Goal: Task Accomplishment & Management: Manage account settings

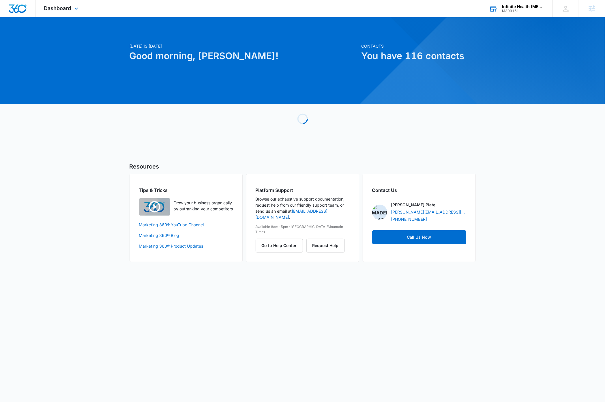
click at [524, 8] on div "Infinite Health Chiropractic" at bounding box center [523, 6] width 42 height 5
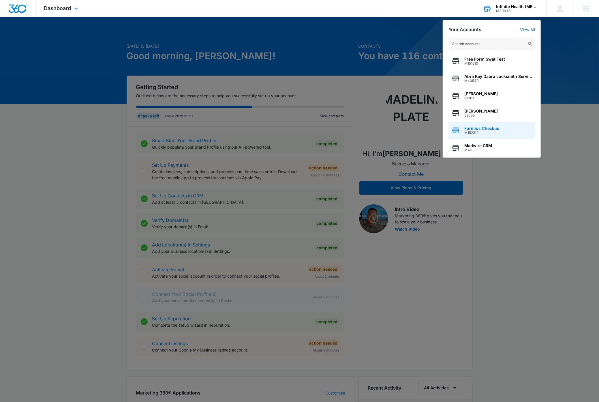
click at [490, 129] on span "Formius Checkus" at bounding box center [481, 128] width 35 height 5
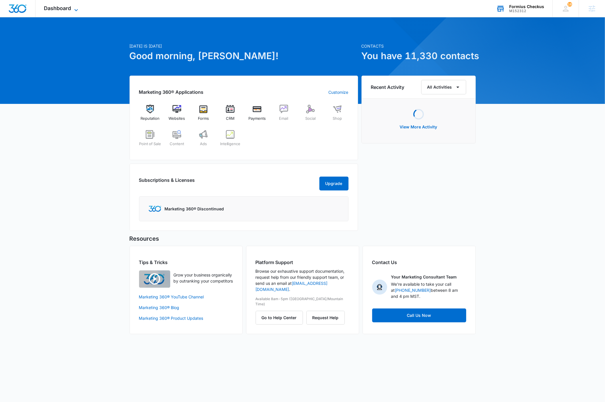
click at [75, 10] on icon at bounding box center [76, 10] width 7 height 7
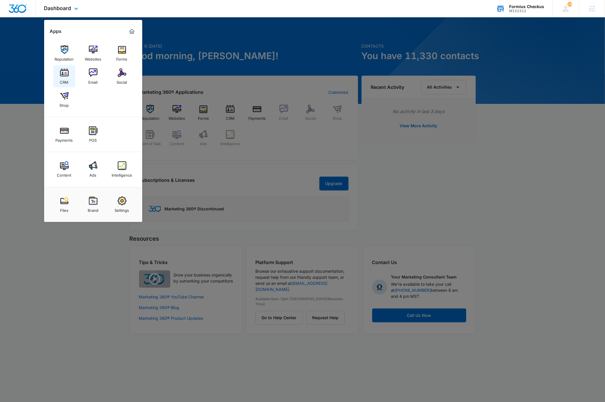
click at [63, 76] on img at bounding box center [64, 72] width 9 height 9
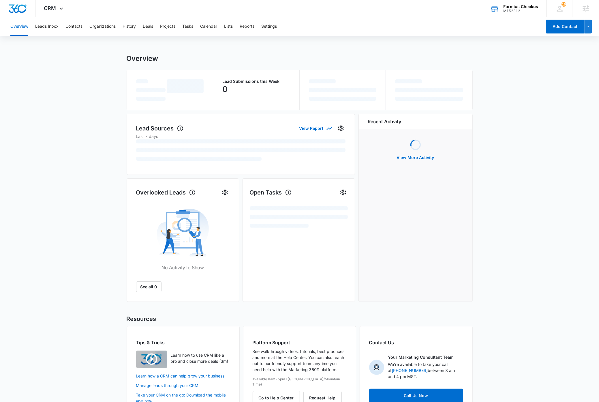
click at [282, 26] on div "Overview Leads Inbox Contacts Organizations History Deals Projects Tasks Calend…" at bounding box center [274, 26] width 535 height 18
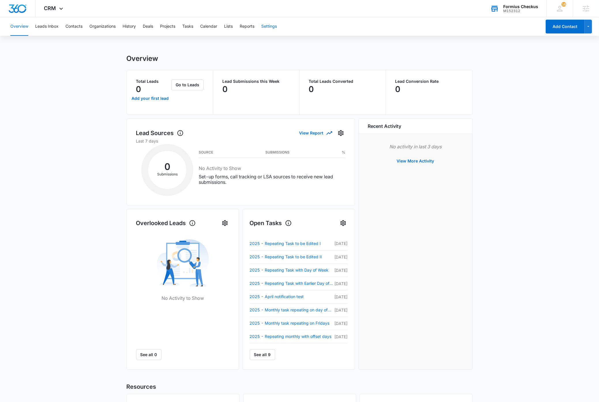
click at [271, 27] on button "Settings" at bounding box center [269, 26] width 16 height 18
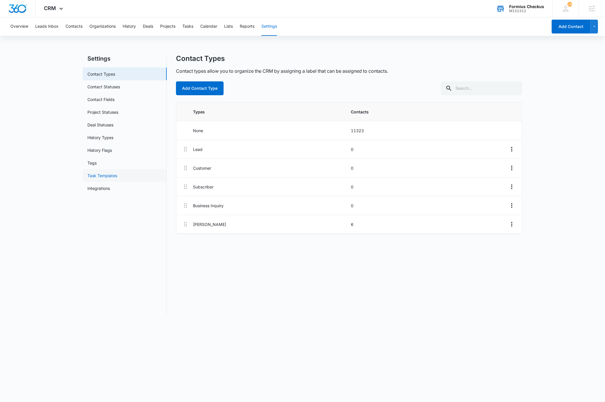
click at [111, 176] on link "Task Templates" at bounding box center [102, 175] width 30 height 6
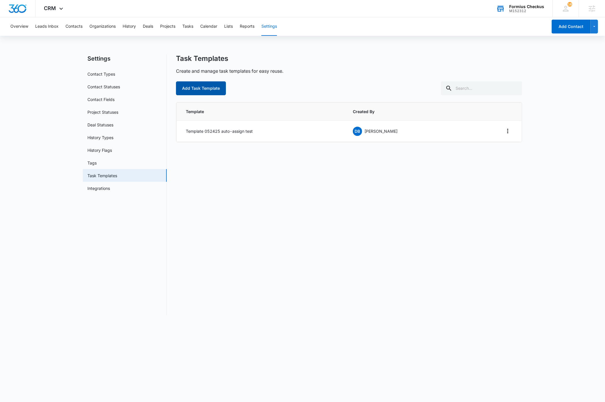
click at [202, 89] on button "Add Task Template" at bounding box center [201, 88] width 50 height 14
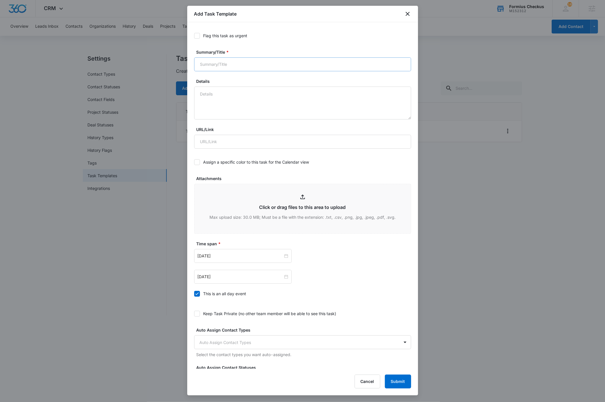
drag, startPoint x: 197, startPoint y: 35, endPoint x: 226, endPoint y: 65, distance: 41.6
click at [197, 36] on icon at bounding box center [196, 35] width 3 height 3
click at [194, 36] on input "Flag this task as urgent" at bounding box center [194, 36] width 0 height 0
click at [248, 65] on input "Summary/Title *" at bounding box center [302, 64] width 217 height 14
type input "U"
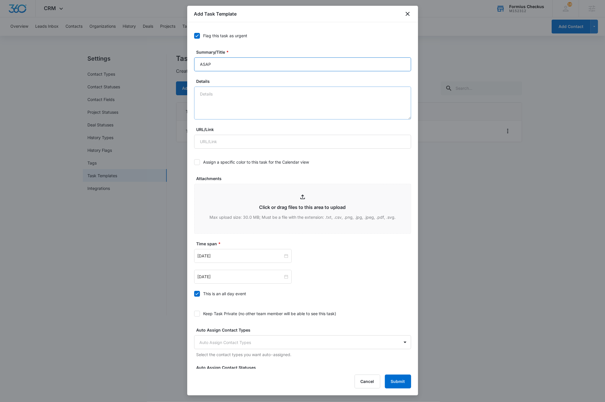
type input "ASAP"
click at [231, 97] on textarea "Details" at bounding box center [302, 103] width 217 height 33
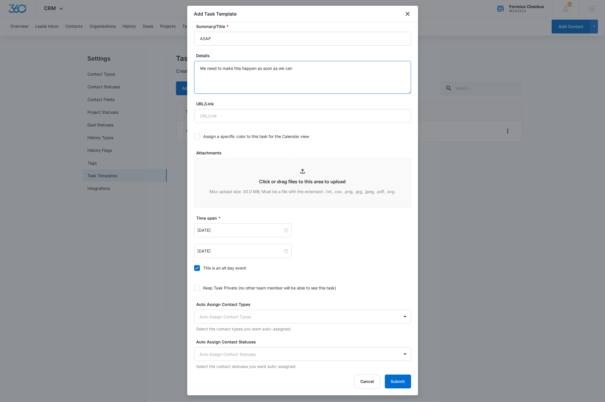
scroll to position [27, 0]
type textarea "We need to make this happen as soon as we can"
click at [399, 383] on button "Submit" at bounding box center [398, 381] width 26 height 14
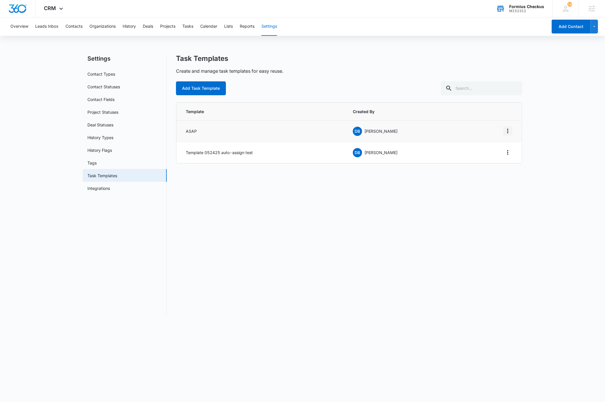
click at [507, 131] on icon "Overflow Menu" at bounding box center [507, 131] width 1 height 5
click at [495, 147] on div "Edit" at bounding box center [492, 147] width 12 height 4
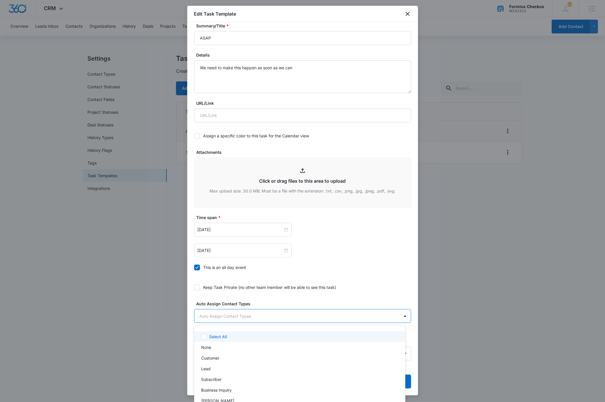
click at [354, 318] on body "CRM Apps Reputation Websites Forms CRM Email Social Shop Payments POS Content A…" at bounding box center [302, 201] width 605 height 402
click at [215, 397] on p "Bing Bang" at bounding box center [217, 398] width 33 height 6
click at [399, 293] on div at bounding box center [302, 201] width 605 height 402
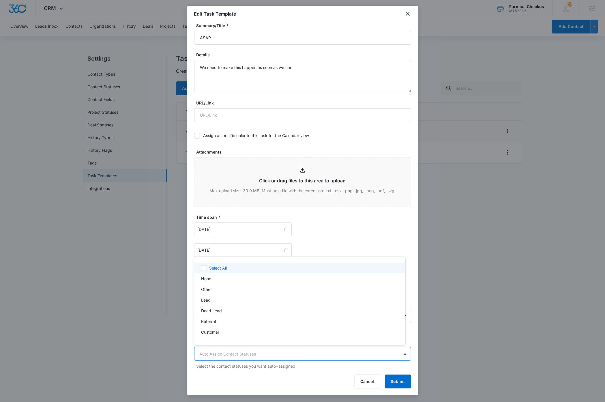
click at [262, 352] on body "CRM Apps Reputation Websites Forms CRM Email Social Shop Payments POS Content A…" at bounding box center [302, 201] width 605 height 402
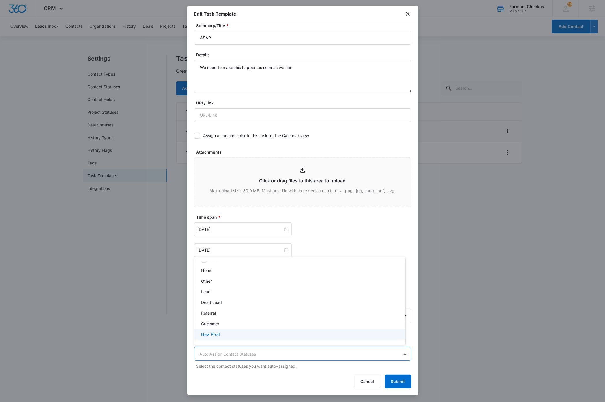
click at [217, 335] on p "New Prod" at bounding box center [210, 334] width 19 height 6
click at [411, 315] on div at bounding box center [302, 201] width 605 height 402
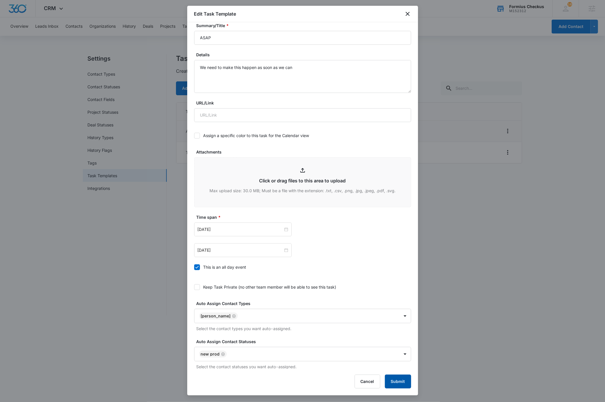
click at [401, 383] on button "Submit" at bounding box center [398, 381] width 26 height 14
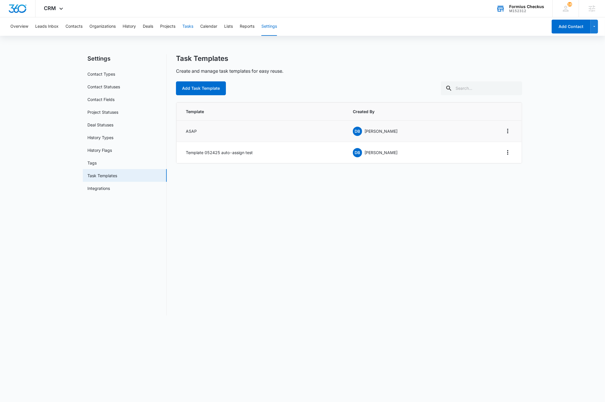
click at [190, 27] on button "Tasks" at bounding box center [187, 26] width 11 height 18
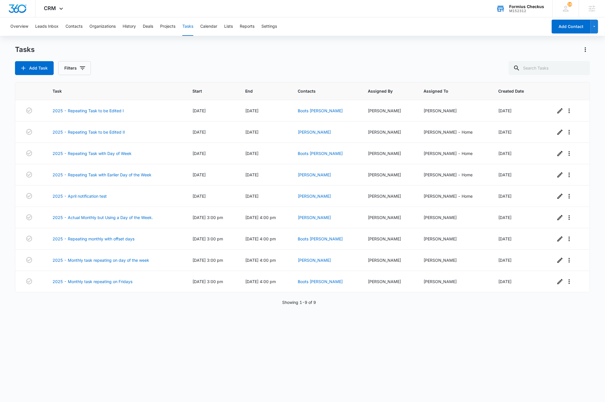
click at [128, 347] on div "Task Start End Contacts Assigned By Assigned To Created Date 2025 - Repeating T…" at bounding box center [302, 238] width 575 height 312
click at [33, 69] on button "Add Task" at bounding box center [34, 68] width 39 height 14
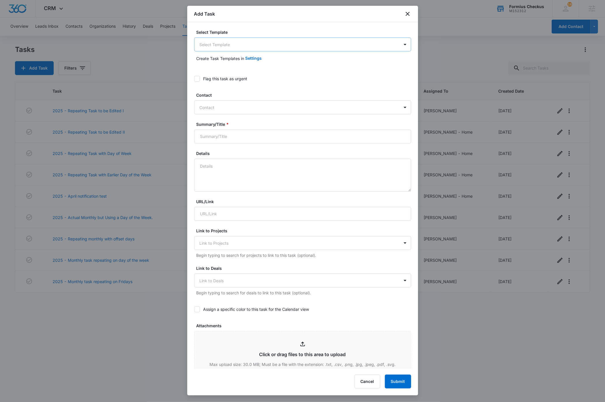
click at [237, 44] on body "CRM Apps Reputation Websites Forms CRM Email Social Shop Payments POS Content A…" at bounding box center [302, 201] width 605 height 402
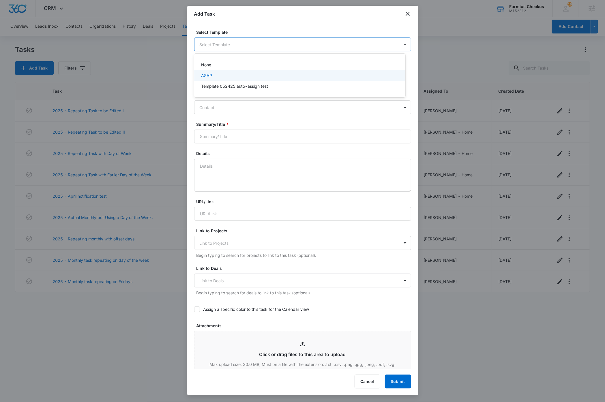
click at [217, 74] on div "ASAP" at bounding box center [299, 75] width 196 height 6
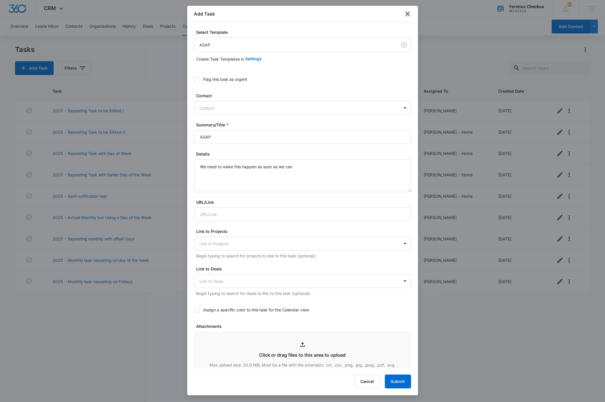
click at [406, 14] on icon "close" at bounding box center [407, 13] width 7 height 7
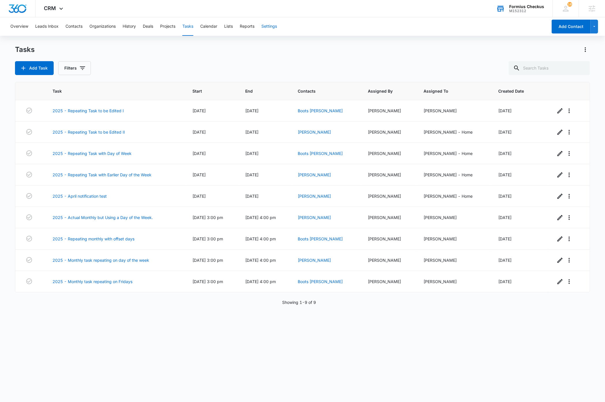
click at [269, 27] on button "Settings" at bounding box center [269, 26] width 16 height 18
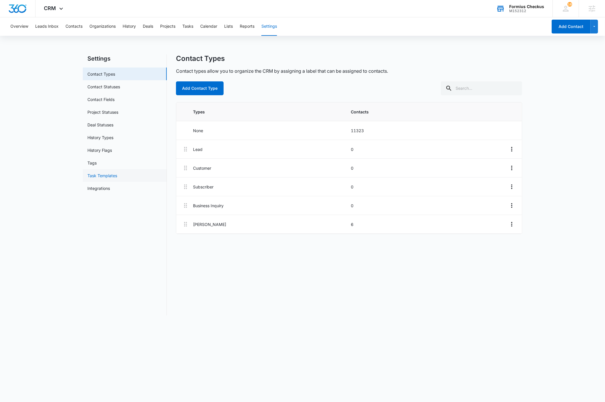
click at [113, 174] on link "Task Templates" at bounding box center [102, 175] width 30 height 6
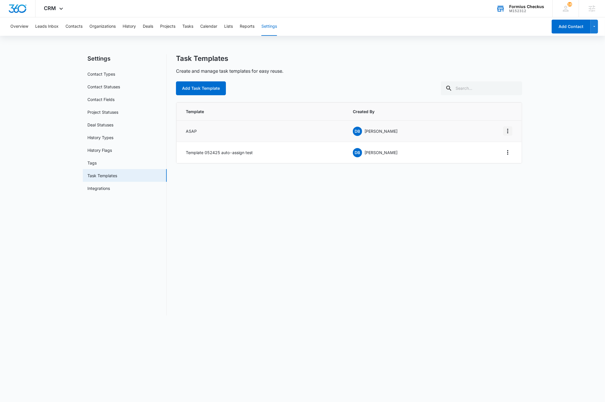
click at [510, 131] on icon "Overflow Menu" at bounding box center [507, 130] width 7 height 7
click at [501, 149] on button "Edit" at bounding box center [495, 147] width 33 height 9
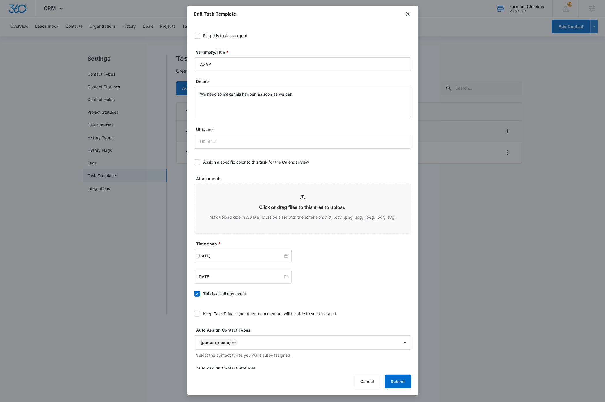
click at [197, 34] on icon at bounding box center [196, 35] width 5 height 5
click at [194, 36] on input "Flag this task as urgent" at bounding box center [194, 36] width 0 height 0
click at [397, 381] on button "Submit" at bounding box center [398, 381] width 26 height 14
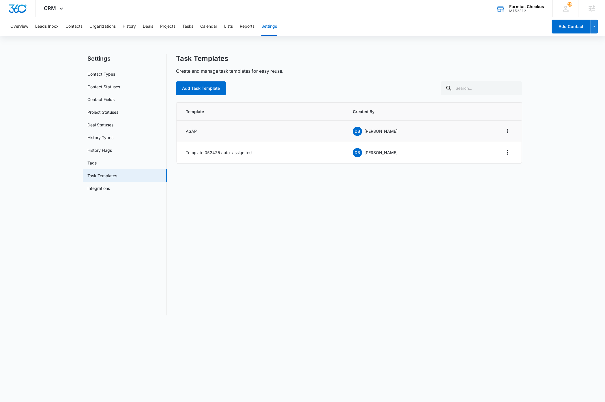
click at [247, 300] on div "Task Templates Create and manage task templates for easy reuse. Add Task Templa…" at bounding box center [349, 184] width 346 height 261
click at [508, 132] on icon "Overflow Menu" at bounding box center [507, 130] width 7 height 7
click at [489, 145] on div "Edit" at bounding box center [492, 147] width 12 height 4
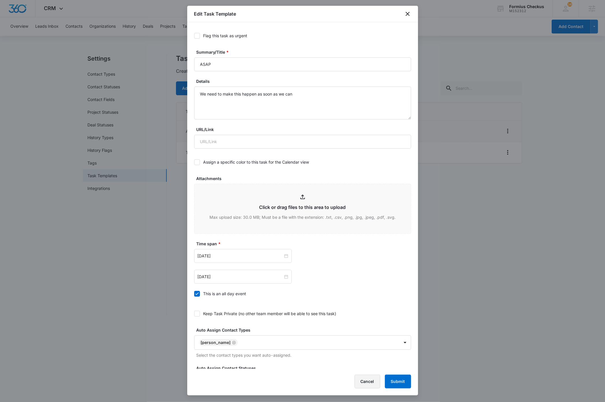
click at [364, 381] on button "Cancel" at bounding box center [367, 381] width 26 height 14
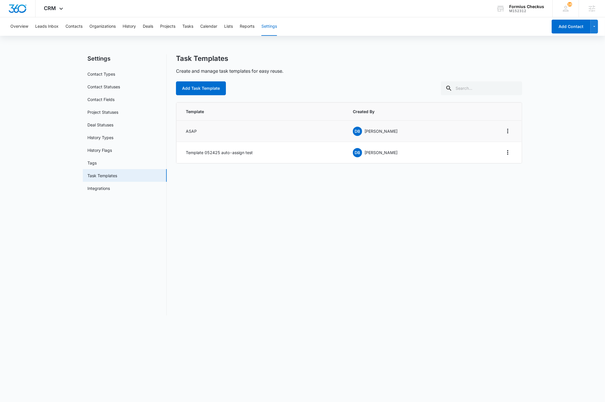
click at [339, 279] on div "Task Templates Create and manage task templates for easy reuse. Add Task Templa…" at bounding box center [349, 184] width 346 height 261
click at [564, 115] on main "Settings Contact Types Contact Statuses Contact Fields Project Statuses Deal St…" at bounding box center [302, 188] width 605 height 268
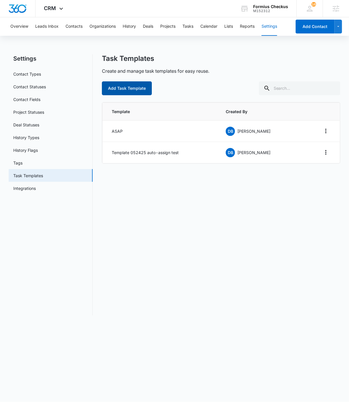
click at [125, 90] on button "Add Task Template" at bounding box center [127, 88] width 50 height 14
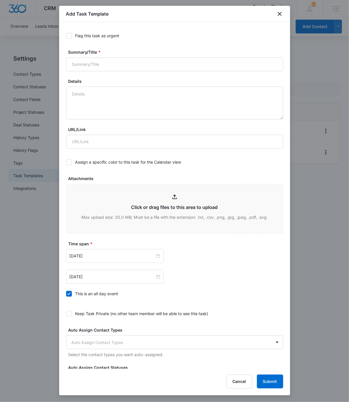
click at [70, 36] on icon at bounding box center [68, 35] width 5 height 5
click at [66, 36] on input "Flag this task as urgent" at bounding box center [66, 36] width 0 height 0
click at [112, 67] on input "Summary/Title *" at bounding box center [174, 64] width 217 height 14
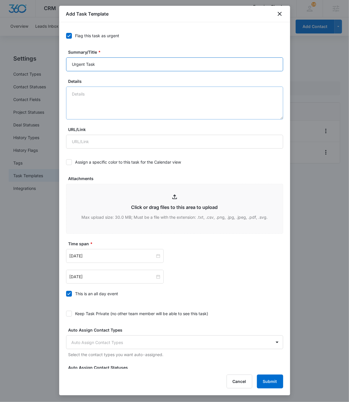
type input "Urgent Task"
click at [104, 96] on textarea "Details" at bounding box center [174, 103] width 217 height 33
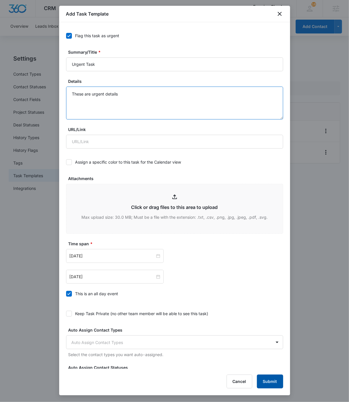
type textarea "These are urgent details"
click at [270, 382] on button "Submit" at bounding box center [270, 381] width 26 height 14
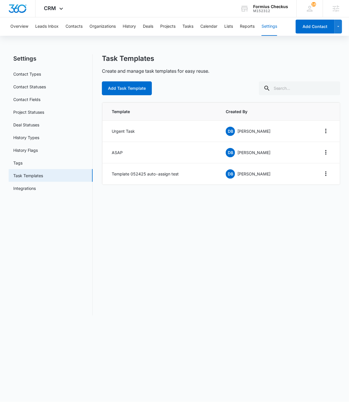
click at [214, 306] on div "Task Templates Create and manage task templates for easy reuse. Add Task Templa…" at bounding box center [221, 184] width 238 height 261
drag, startPoint x: 210, startPoint y: 251, endPoint x: 220, endPoint y: 236, distance: 17.8
click at [210, 251] on div "Task Templates Create and manage task templates for easy reuse. Add Task Templa…" at bounding box center [221, 184] width 238 height 261
click at [324, 132] on icon "Overflow Menu" at bounding box center [325, 130] width 7 height 7
click at [313, 145] on div "Edit" at bounding box center [310, 147] width 12 height 4
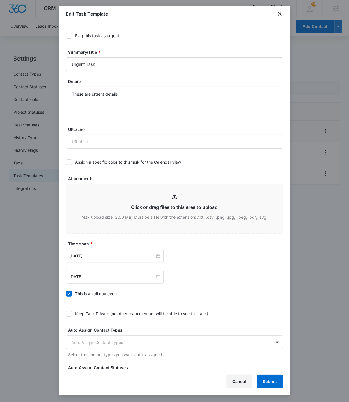
click at [241, 385] on button "Cancel" at bounding box center [239, 381] width 26 height 14
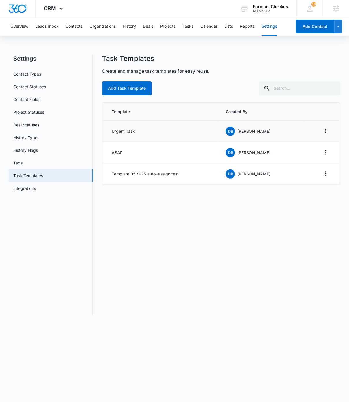
click at [217, 345] on body "CRM Apps Reputation Websites Forms CRM Email Social Shop Payments POS Content A…" at bounding box center [174, 201] width 349 height 402
click at [324, 132] on icon "Overflow Menu" at bounding box center [325, 130] width 7 height 7
click at [312, 147] on div "Edit" at bounding box center [310, 147] width 12 height 4
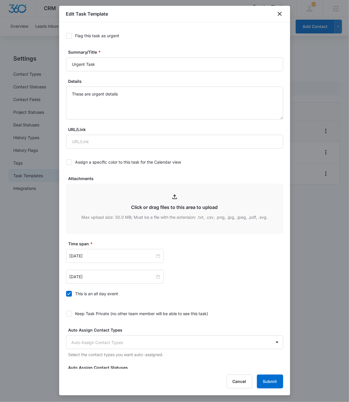
click at [69, 35] on icon at bounding box center [68, 35] width 5 height 5
click at [66, 36] on input "Flag this task as urgent" at bounding box center [66, 36] width 0 height 0
click at [269, 380] on button "Submit" at bounding box center [270, 381] width 26 height 14
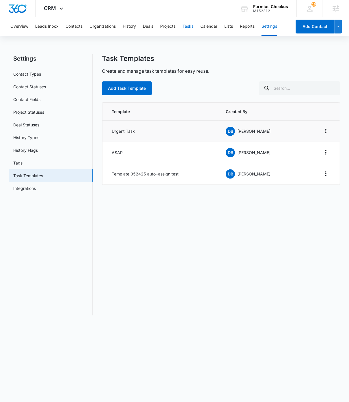
click at [186, 25] on button "Tasks" at bounding box center [187, 26] width 11 height 18
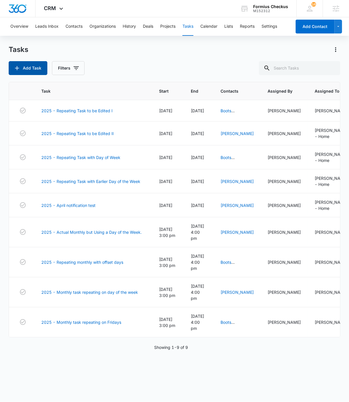
click at [26, 67] on button "Add Task" at bounding box center [28, 68] width 39 height 14
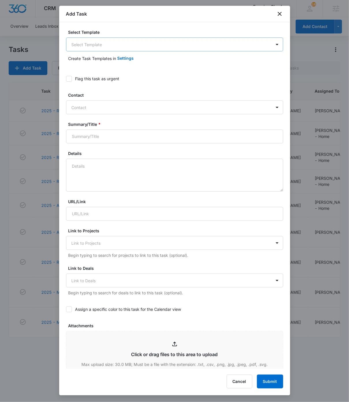
click at [108, 42] on body "CRM Apps Reputation Websites Forms CRM Email Social Shop Payments POS Content A…" at bounding box center [174, 201] width 349 height 402
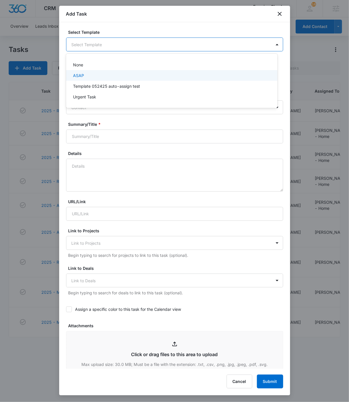
click at [89, 76] on div "ASAP" at bounding box center [171, 75] width 196 height 6
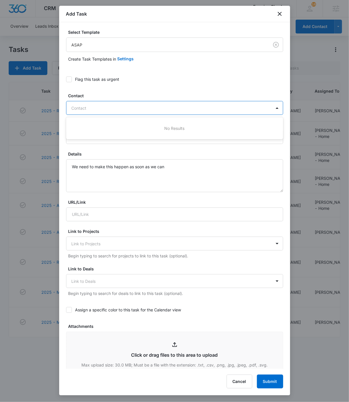
click at [155, 106] on div at bounding box center [171, 107] width 199 height 7
type input "t"
type input "boot"
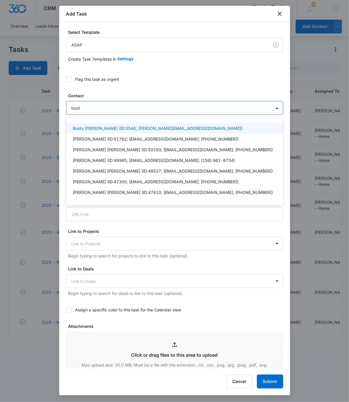
click at [93, 128] on p "Boots Poffenberger (ID:5540; dave+boots@madwire.com)" at bounding box center [158, 128] width 170 height 6
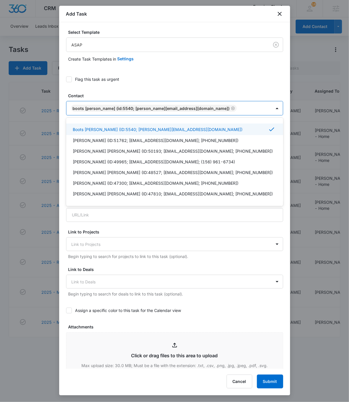
click at [241, 93] on label "Contact" at bounding box center [176, 96] width 217 height 6
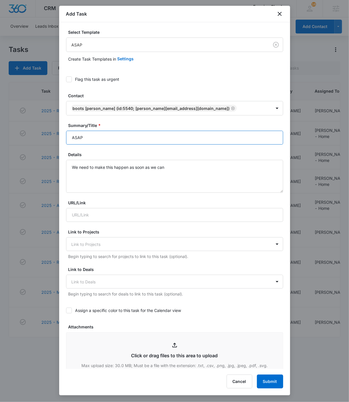
click at [106, 138] on input "ASAP" at bounding box center [174, 138] width 217 height 14
type input "ASAP - assigned details"
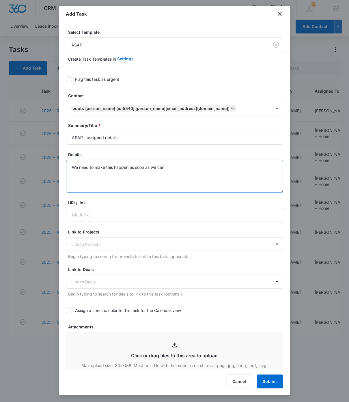
click at [195, 178] on textarea "We need to make this happen as soon as we can" at bounding box center [174, 176] width 217 height 33
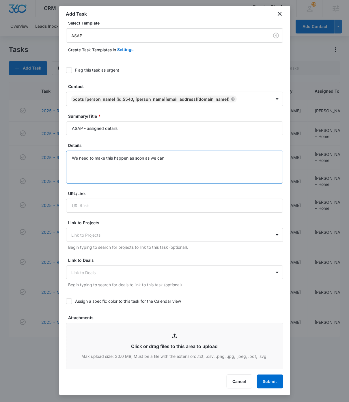
scroll to position [187, 0]
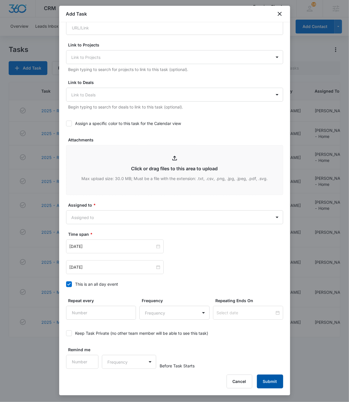
click at [269, 382] on button "Submit" at bounding box center [270, 381] width 26 height 14
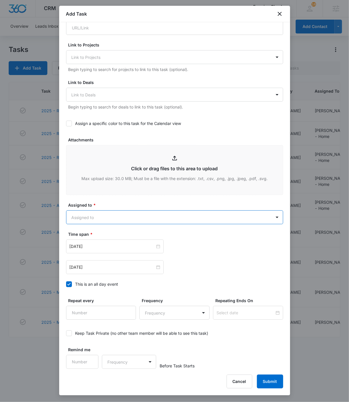
click at [110, 215] on body "CRM Apps Reputation Websites Forms CRM Email Social Shop Payments POS Content A…" at bounding box center [174, 201] width 349 height 402
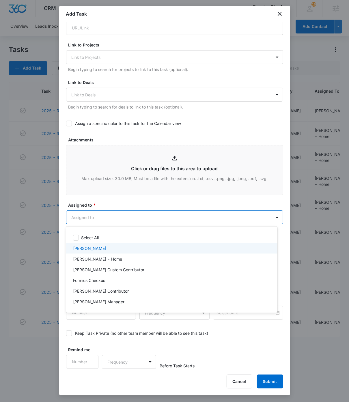
click at [96, 247] on p "[PERSON_NAME]" at bounding box center [89, 248] width 33 height 6
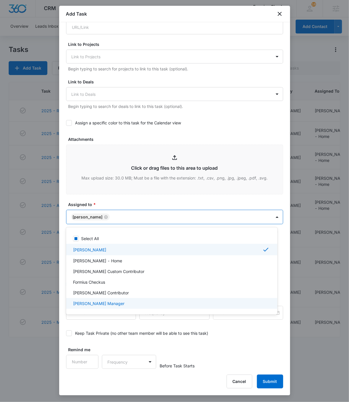
click at [273, 386] on div at bounding box center [174, 201] width 349 height 402
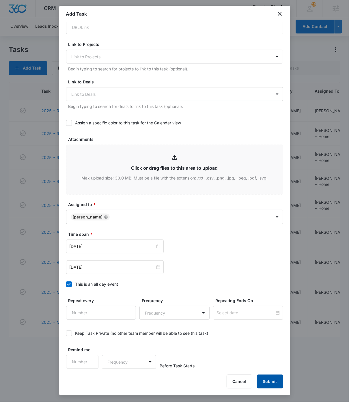
click at [267, 382] on button "Submit" at bounding box center [270, 381] width 26 height 14
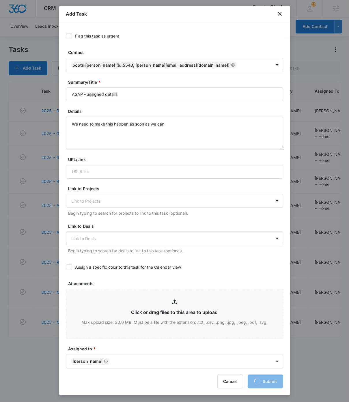
scroll to position [42, 0]
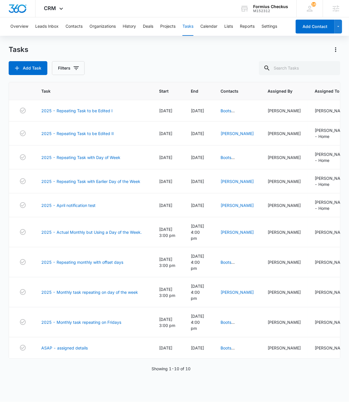
click at [145, 62] on div "Add Task Filters" at bounding box center [174, 68] width 331 height 14
click at [63, 345] on link "ASAP - assigned details" at bounding box center [64, 348] width 46 height 6
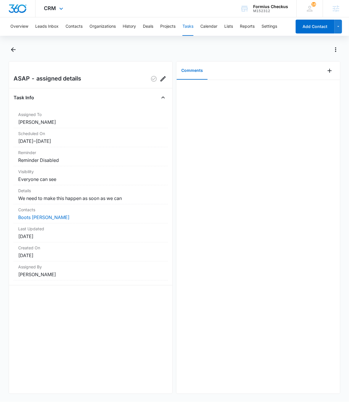
click at [20, 10] on img "Dashboard" at bounding box center [17, 8] width 18 height 9
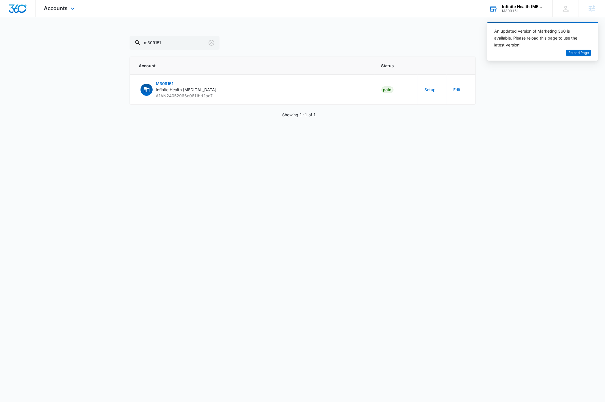
click at [523, 6] on div "Infinite Health [MEDICAL_DATA]" at bounding box center [523, 6] width 42 height 5
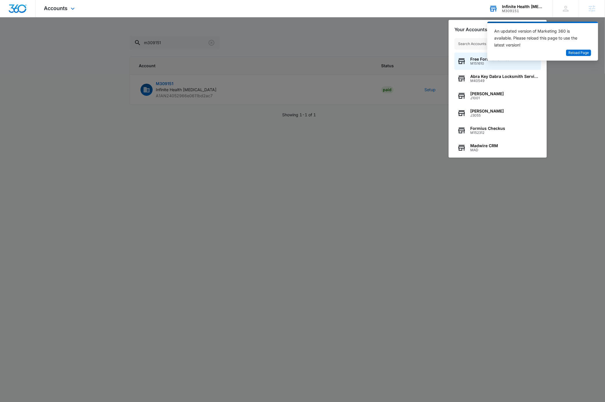
click at [468, 44] on input "text" at bounding box center [497, 44] width 87 height 12
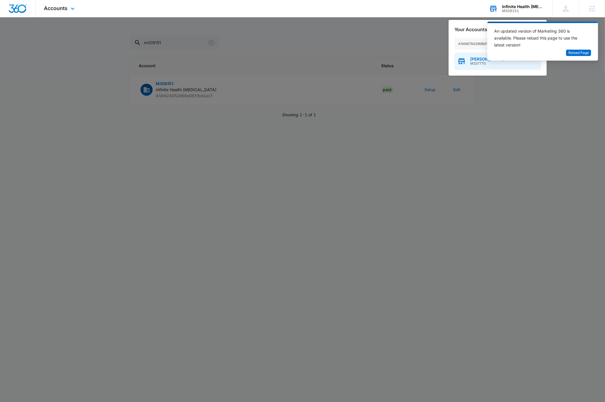
type input "A1AN67642968bf1725e6ca4"
click at [472, 62] on span "M337770" at bounding box center [500, 63] width 61 height 4
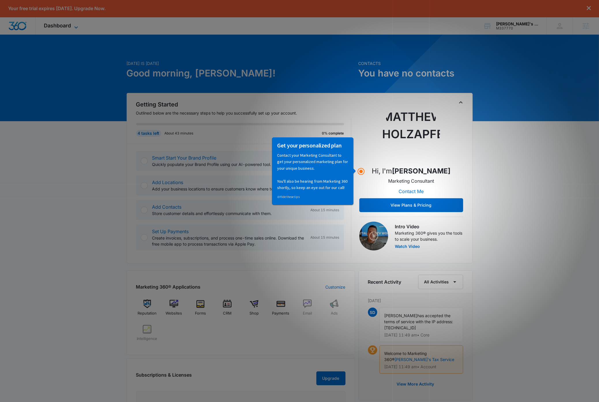
click at [73, 25] on icon at bounding box center [76, 27] width 7 height 7
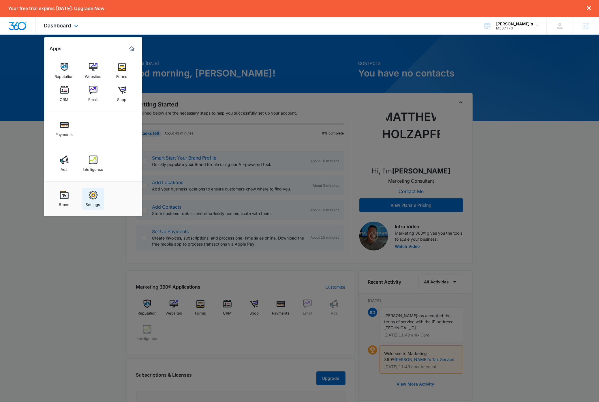
click at [93, 199] on img at bounding box center [93, 195] width 9 height 9
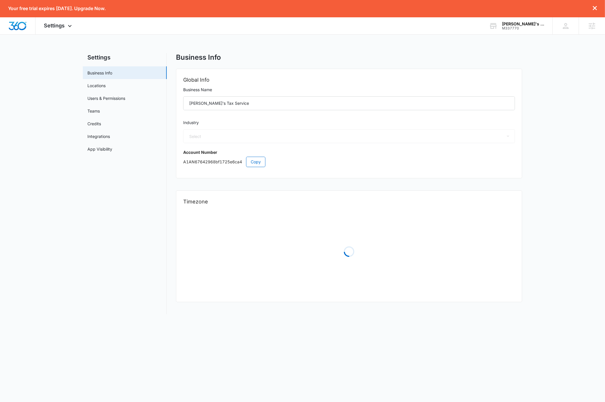
select select "33"
select select "US"
select select "America/Los_Angeles"
click at [97, 84] on link "Locations" at bounding box center [96, 85] width 18 height 6
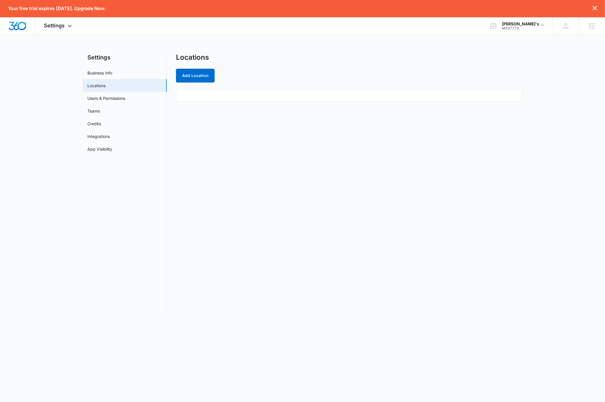
click at [62, 175] on main "Settings Business Info Locations Users & Permissions Teams Credits Integrations…" at bounding box center [302, 187] width 605 height 268
click at [103, 99] on link "Users & Permissions" at bounding box center [106, 98] width 38 height 6
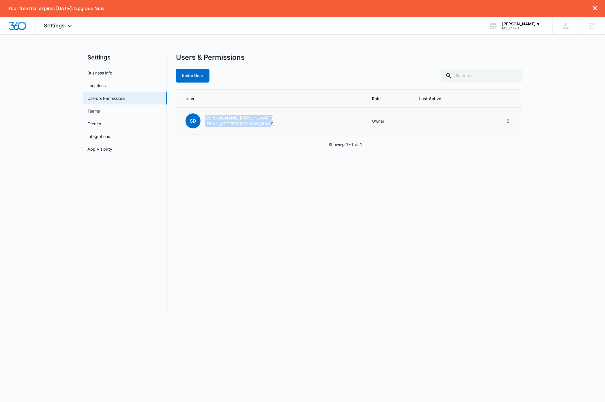
drag, startPoint x: 271, startPoint y: 123, endPoint x: 206, endPoint y: 119, distance: 65.0
click at [206, 119] on td "SD Shelly Dunn lindataxservices@gmail.com" at bounding box center [270, 121] width 189 height 27
copy div "Shelly Dunn lindataxservices@gmail.com"
click at [49, 120] on main "Settings Business Info Locations Users & Permissions Teams Credits Integrations…" at bounding box center [302, 187] width 605 height 268
click at [20, 25] on img "Dashboard" at bounding box center [17, 26] width 18 height 9
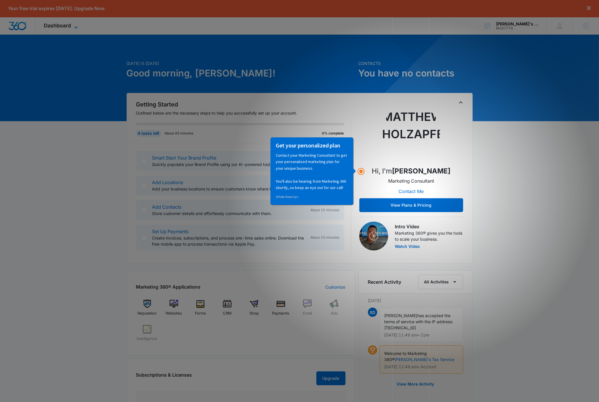
click at [78, 27] on icon at bounding box center [76, 27] width 7 height 7
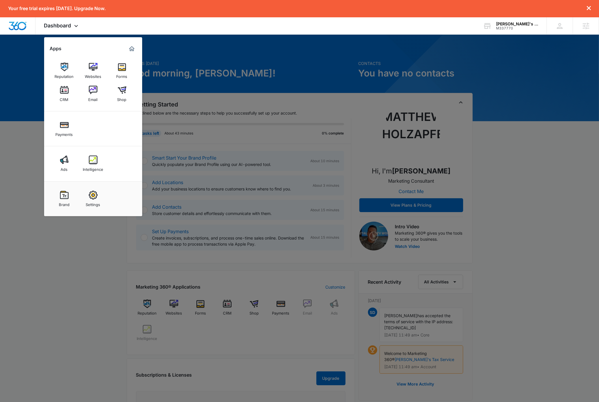
click at [63, 66] on img at bounding box center [64, 67] width 9 height 9
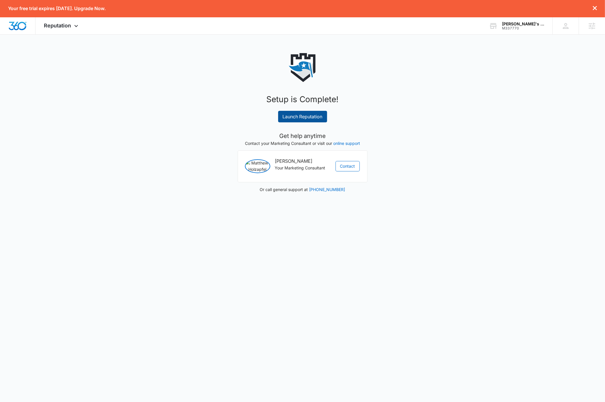
click at [309, 116] on link "Launch Reputation" at bounding box center [302, 117] width 49 height 12
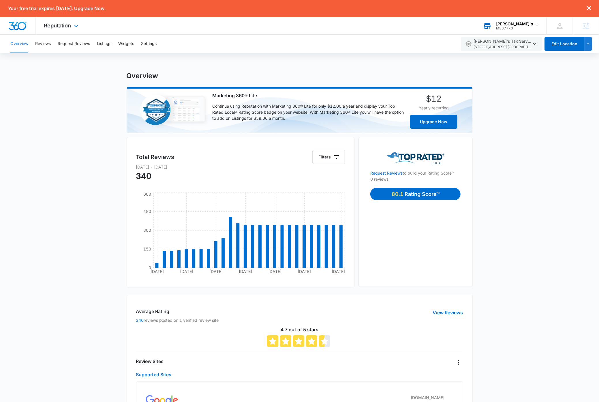
click at [521, 24] on div "[PERSON_NAME]'s Tax Service" at bounding box center [517, 24] width 42 height 5
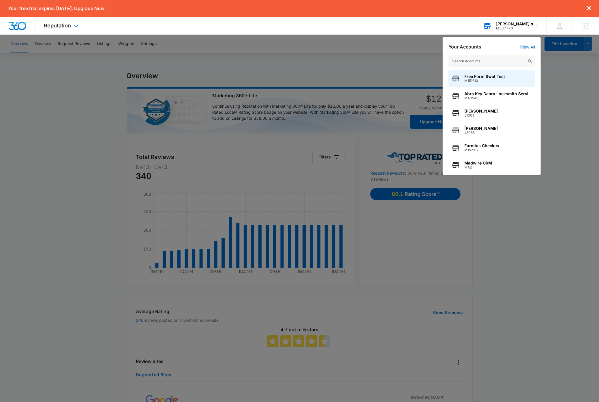
click at [489, 61] on input "text" at bounding box center [491, 61] width 87 height 12
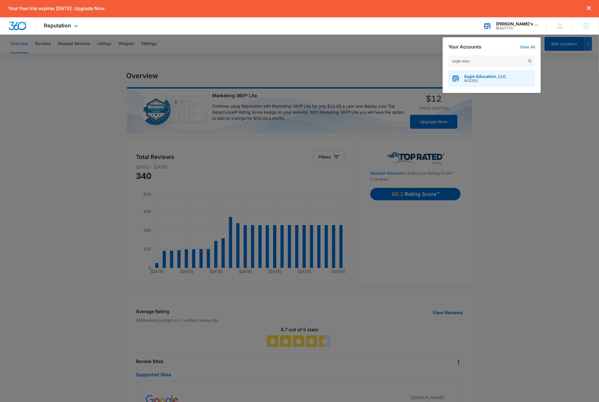
type input "eagle educ"
click at [500, 77] on span "Eagle Education, LLC" at bounding box center [485, 76] width 42 height 5
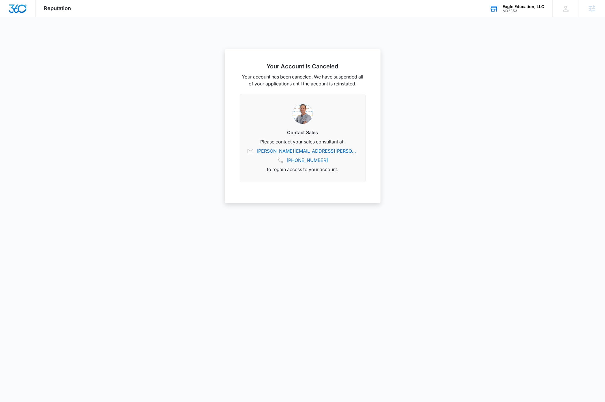
click at [467, 221] on div at bounding box center [302, 201] width 605 height 402
click at [21, 8] on img "Dashboard" at bounding box center [17, 8] width 18 height 9
drag, startPoint x: 521, startPoint y: 10, endPoint x: 519, endPoint y: 13, distance: 4.4
click at [521, 10] on div "M32353" at bounding box center [523, 11] width 42 height 4
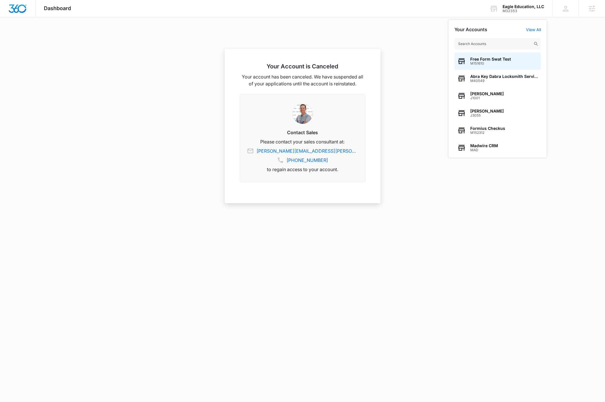
click at [497, 44] on input "text" at bounding box center [497, 44] width 87 height 12
type input "M329624"
click at [495, 66] on div "CTW Restorations M329624" at bounding box center [497, 60] width 87 height 17
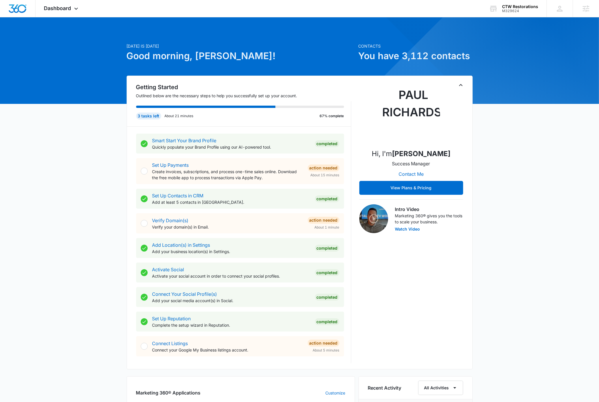
click at [461, 86] on icon "Toggle Collapse" at bounding box center [460, 85] width 7 height 7
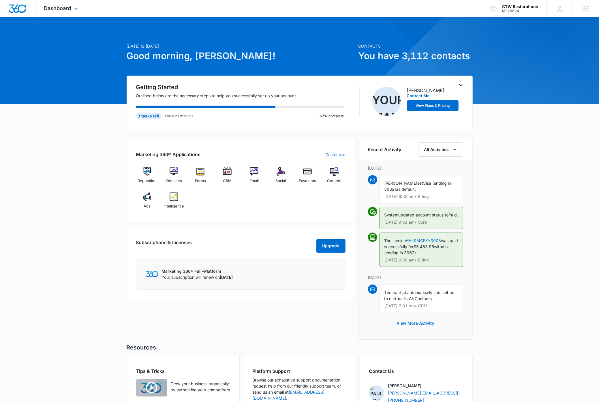
drag, startPoint x: 78, startPoint y: 9, endPoint x: 81, endPoint y: 29, distance: 19.9
click at [78, 9] on icon at bounding box center [76, 8] width 7 height 7
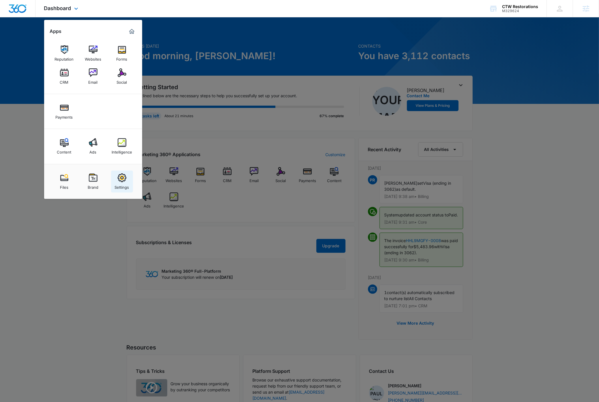
click at [121, 180] on img at bounding box center [122, 177] width 9 height 9
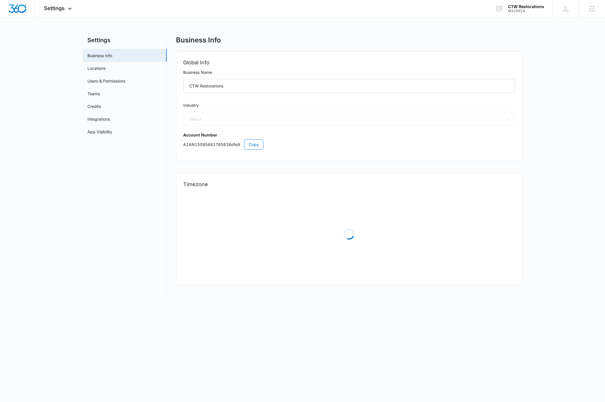
select select "4"
select select "US"
select select "America/[GEOGRAPHIC_DATA]"
click at [106, 83] on link "Users & Permissions" at bounding box center [106, 81] width 38 height 6
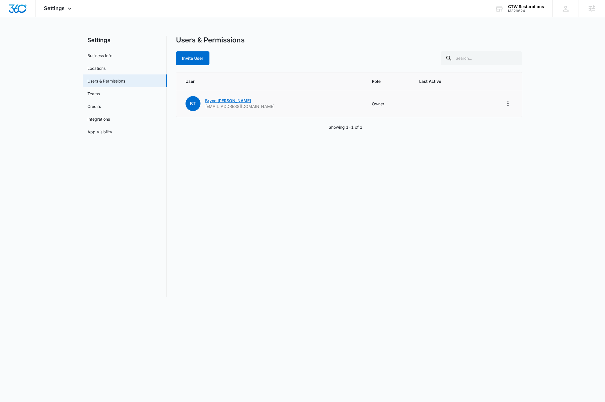
click at [219, 100] on link "[PERSON_NAME]" at bounding box center [228, 100] width 46 height 5
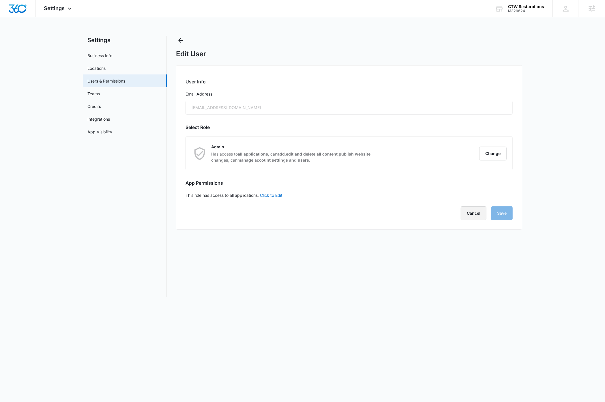
click at [466, 207] on button "Cancel" at bounding box center [474, 213] width 26 height 14
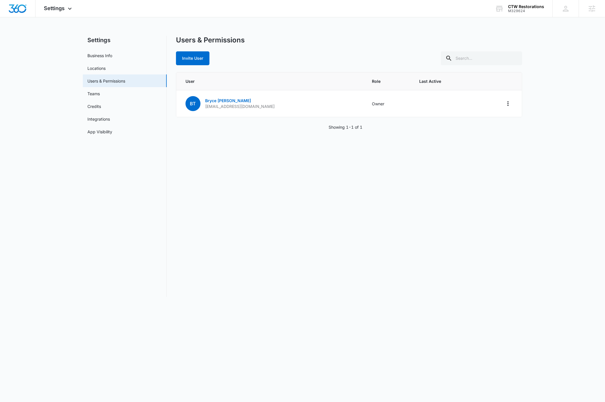
click at [142, 261] on nav "Settings Business Info Locations Users & Permissions Teams Credits Integrations…" at bounding box center [125, 166] width 84 height 261
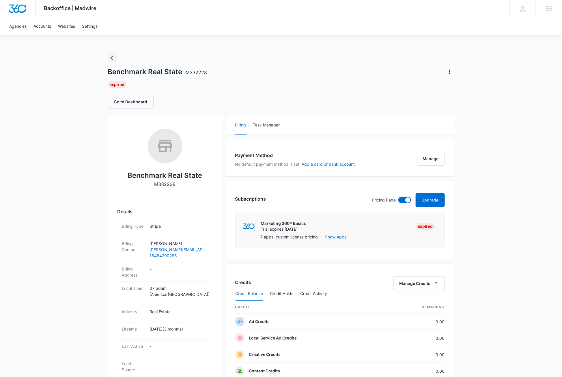
click at [115, 58] on icon "Back" at bounding box center [112, 58] width 7 height 7
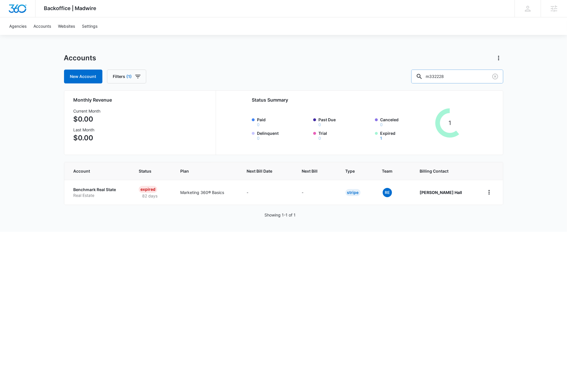
click at [468, 77] on input "m332228" at bounding box center [457, 77] width 92 height 14
click at [468, 78] on input "m332228" at bounding box center [457, 77] width 92 height 14
type input "m32353"
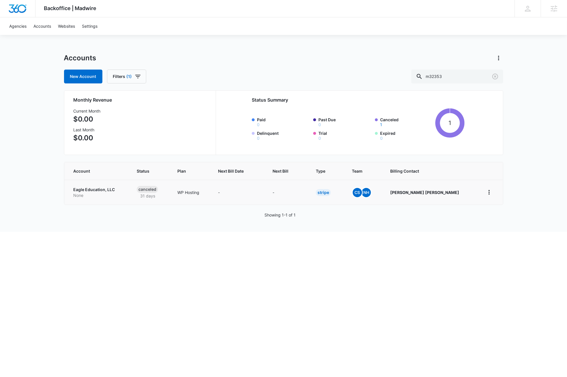
click at [99, 190] on p "Eagle Education, LLC" at bounding box center [98, 190] width 49 height 6
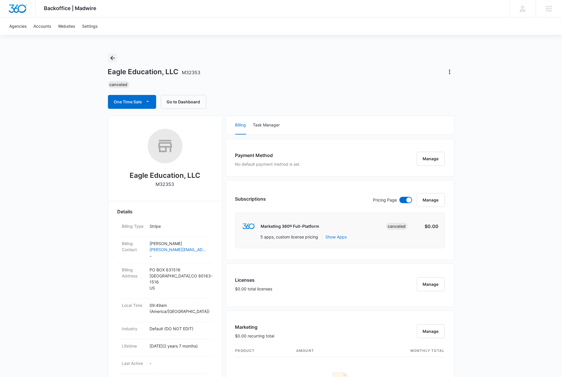
click at [112, 58] on icon "Back" at bounding box center [112, 58] width 5 height 5
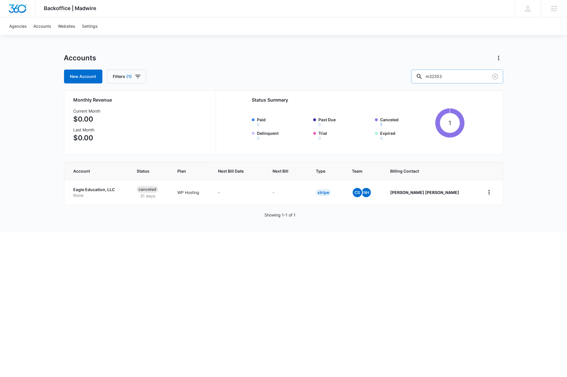
click at [467, 75] on input "m32353" at bounding box center [457, 77] width 92 height 14
type input "m329624"
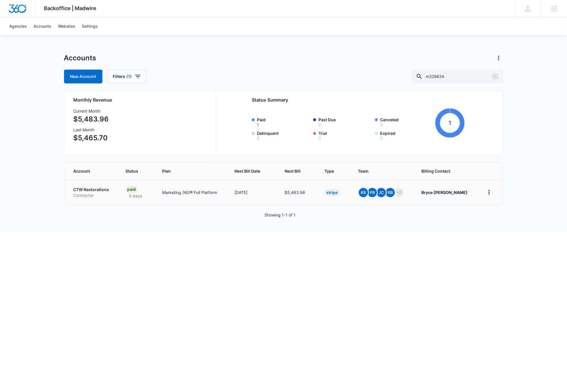
click at [97, 185] on td "CTW Restorations Contractor" at bounding box center [91, 192] width 55 height 25
click at [98, 189] on p "CTW Restorations" at bounding box center [93, 190] width 38 height 6
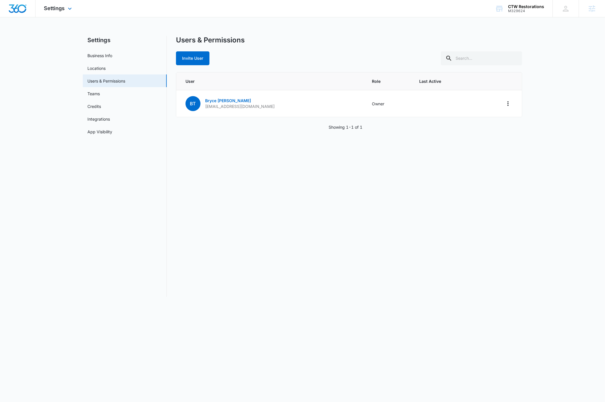
click at [21, 8] on img "Dashboard" at bounding box center [17, 8] width 18 height 9
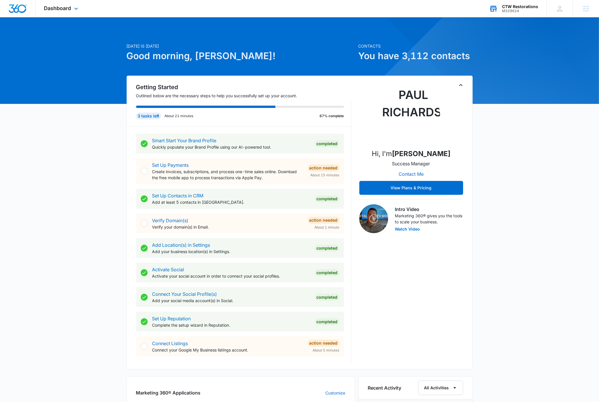
click at [526, 10] on div "M329624" at bounding box center [520, 11] width 36 height 4
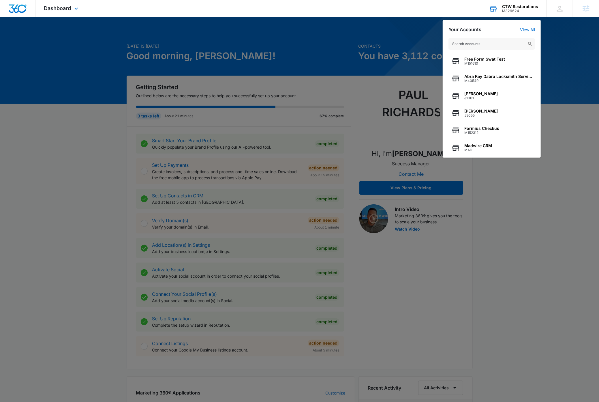
click at [490, 45] on input "text" at bounding box center [491, 44] width 87 height 12
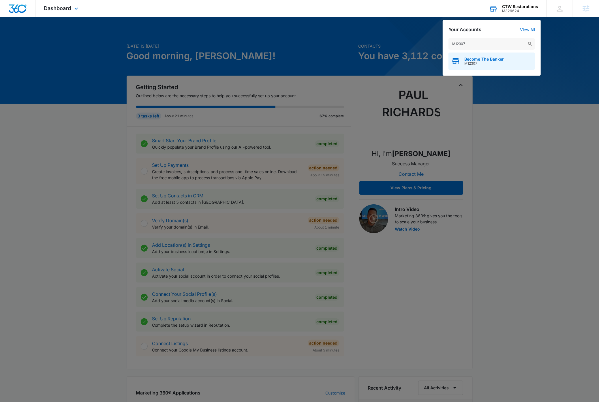
type input "M12307"
click at [489, 59] on span "Become The Banker" at bounding box center [484, 59] width 40 height 5
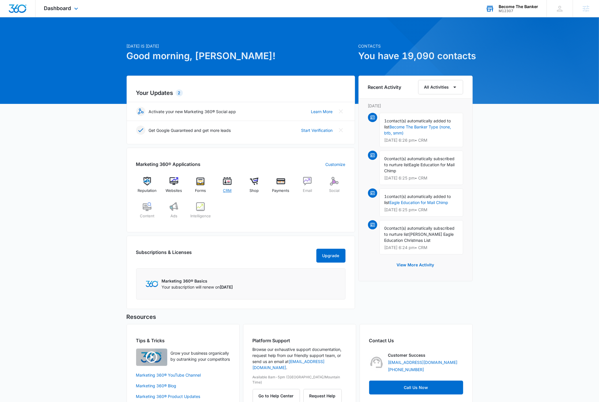
click at [229, 185] on img at bounding box center [227, 181] width 9 height 9
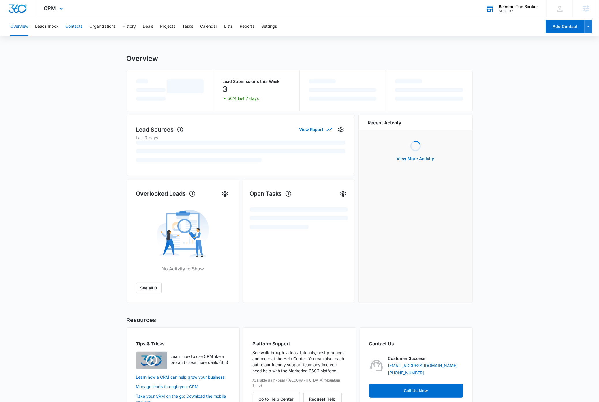
click at [77, 28] on button "Contacts" at bounding box center [73, 26] width 17 height 18
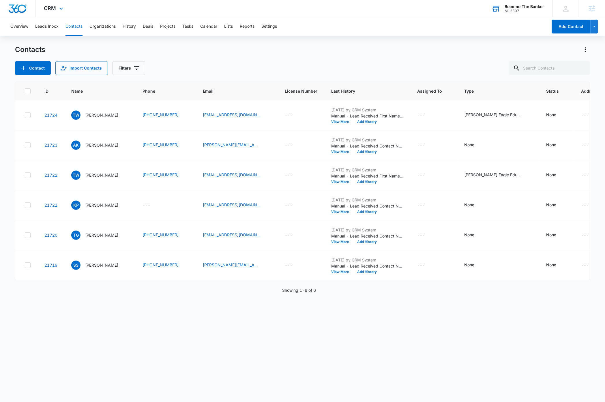
click at [366, 62] on div "Contact Import Contacts Filters" at bounding box center [302, 68] width 575 height 14
click at [248, 58] on div "Contacts Contact Import Contacts Filters" at bounding box center [302, 60] width 575 height 30
click at [60, 8] on icon at bounding box center [61, 10] width 7 height 7
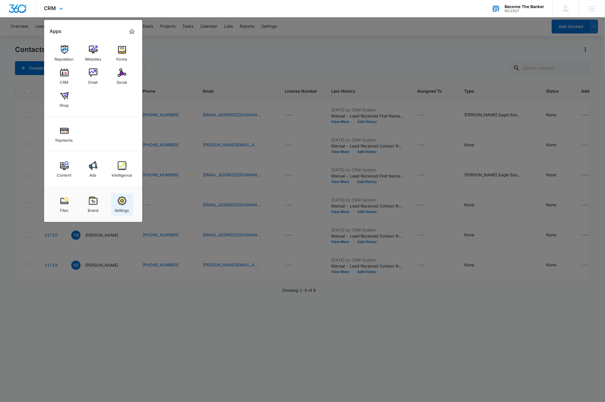
click at [126, 207] on div "Settings" at bounding box center [122, 208] width 14 height 7
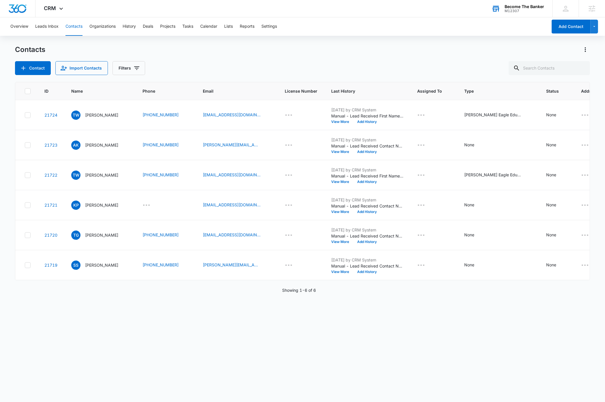
select select "33"
select select "US"
select select "America/Denver"
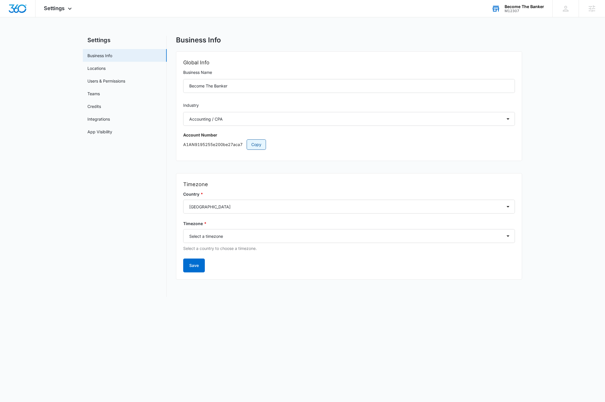
click at [253, 144] on span "Copy" at bounding box center [256, 144] width 10 height 6
click at [70, 9] on icon at bounding box center [69, 10] width 3 height 2
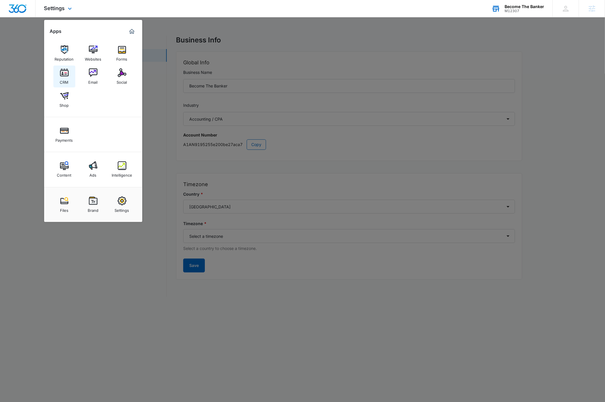
click at [67, 78] on div "CRM" at bounding box center [64, 80] width 9 height 7
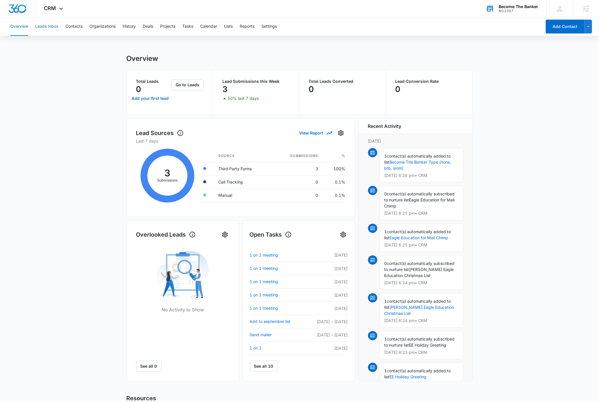
click at [49, 27] on button "Leads Inbox" at bounding box center [46, 26] width 23 height 18
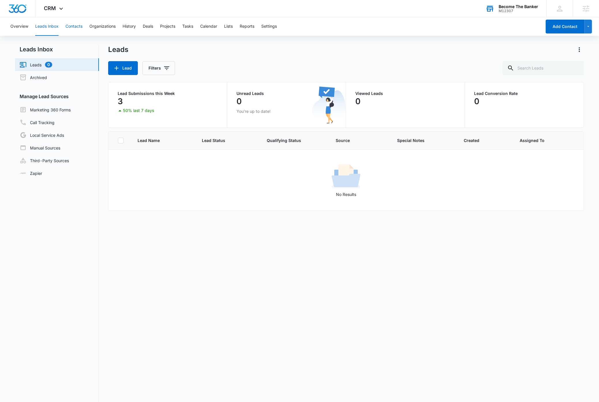
click at [78, 25] on button "Contacts" at bounding box center [73, 26] width 17 height 18
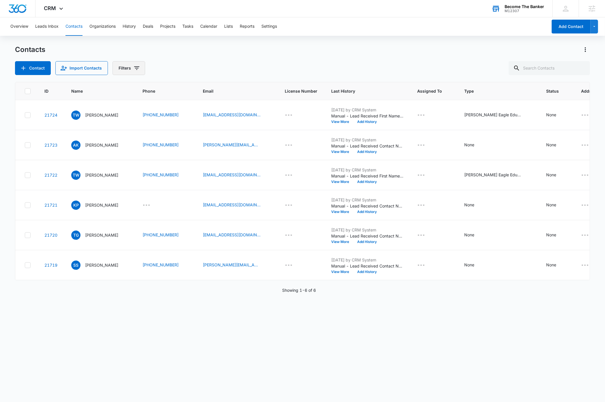
click at [135, 69] on icon "Filters" at bounding box center [136, 68] width 7 height 7
click at [144, 183] on button "Clear All" at bounding box center [152, 184] width 66 height 11
click at [247, 54] on div "Contacts" at bounding box center [302, 49] width 575 height 9
click at [239, 346] on div "ID Name Phone Email License Number Last History Assigned To Type Status Address…" at bounding box center [302, 238] width 575 height 312
